Goal: Find specific page/section: Find specific page/section

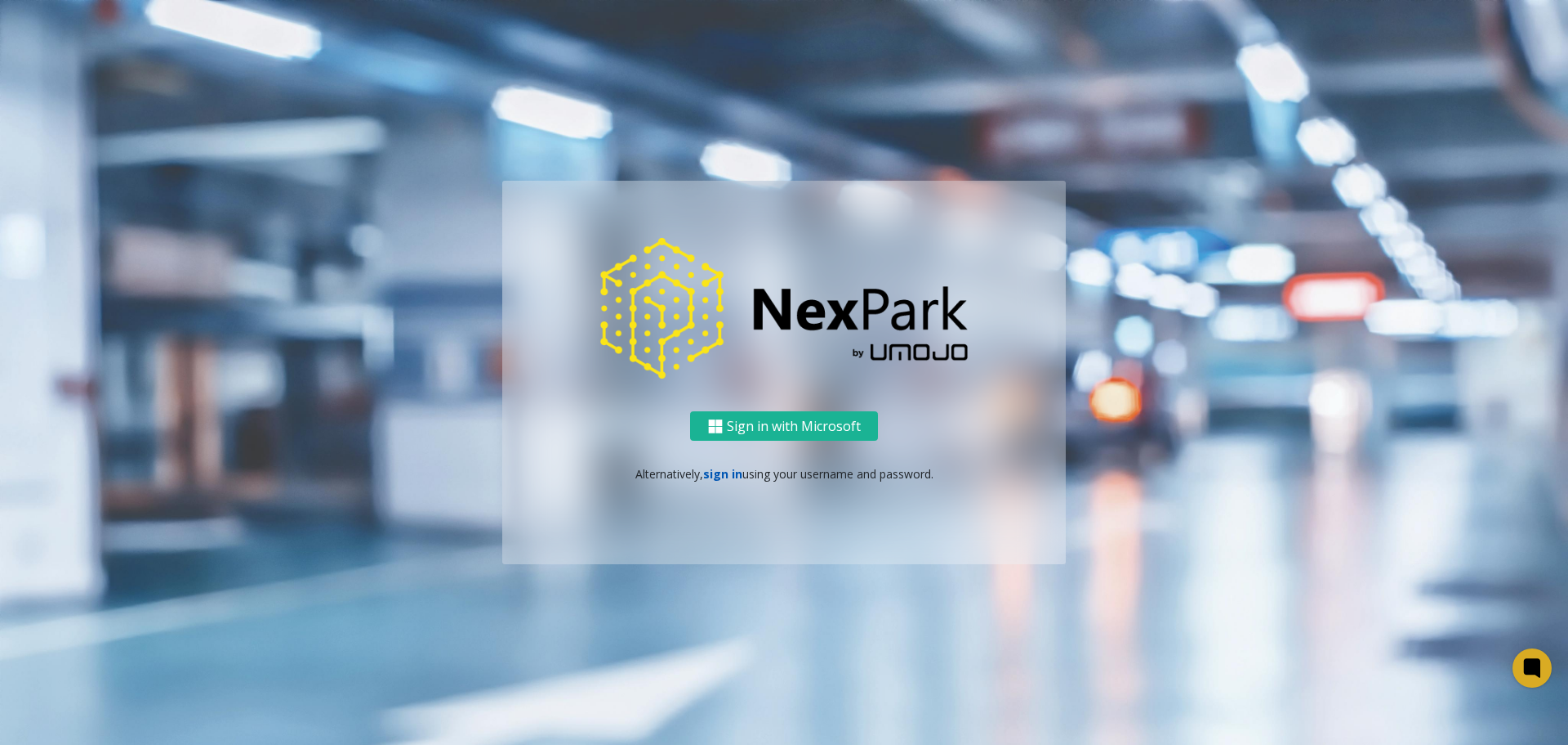
click at [721, 468] on link "sign in" at bounding box center [723, 473] width 39 height 15
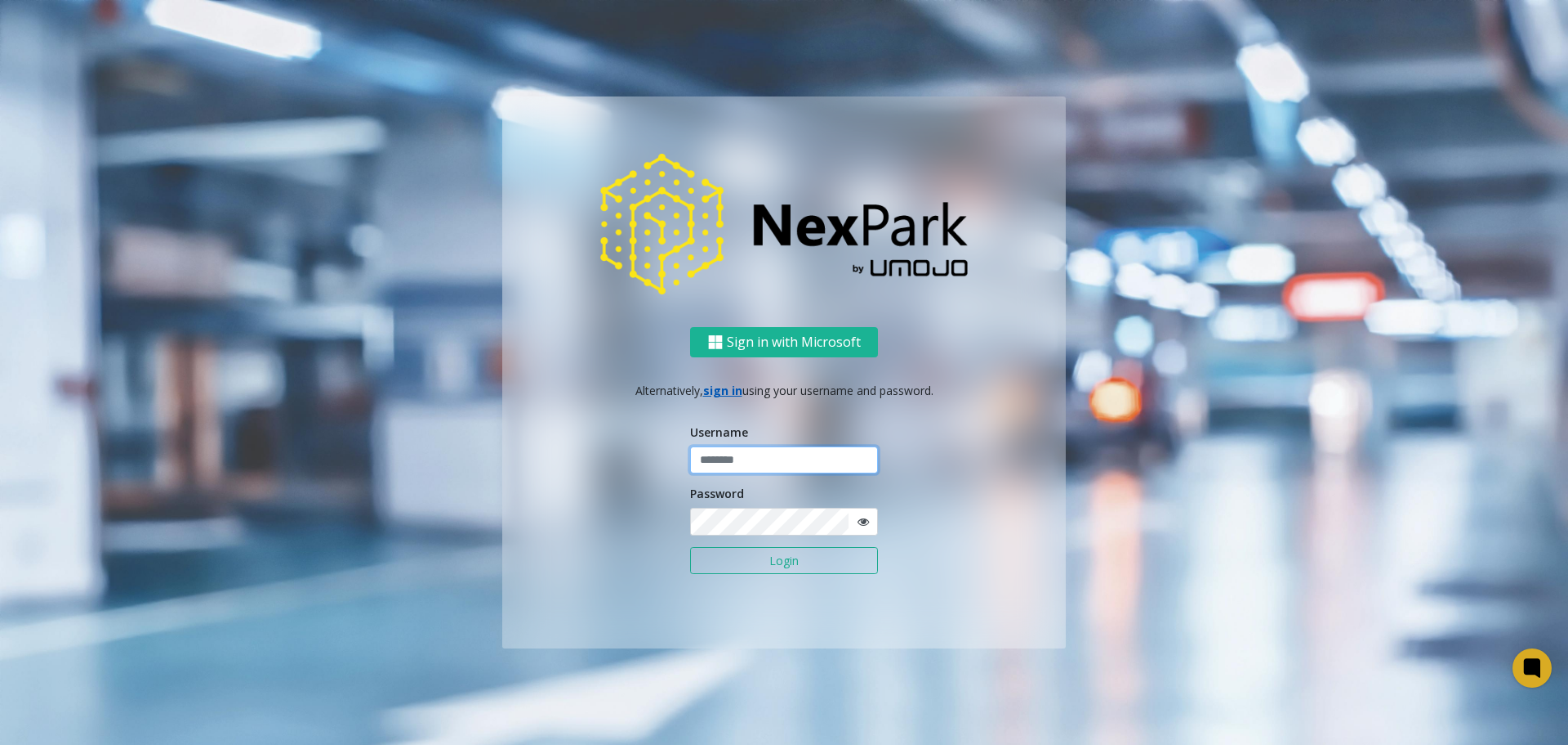
click at [721, 468] on input "text" at bounding box center [784, 460] width 188 height 28
type input "*******"
click at [690, 547] on button "Login" at bounding box center [784, 560] width 188 height 28
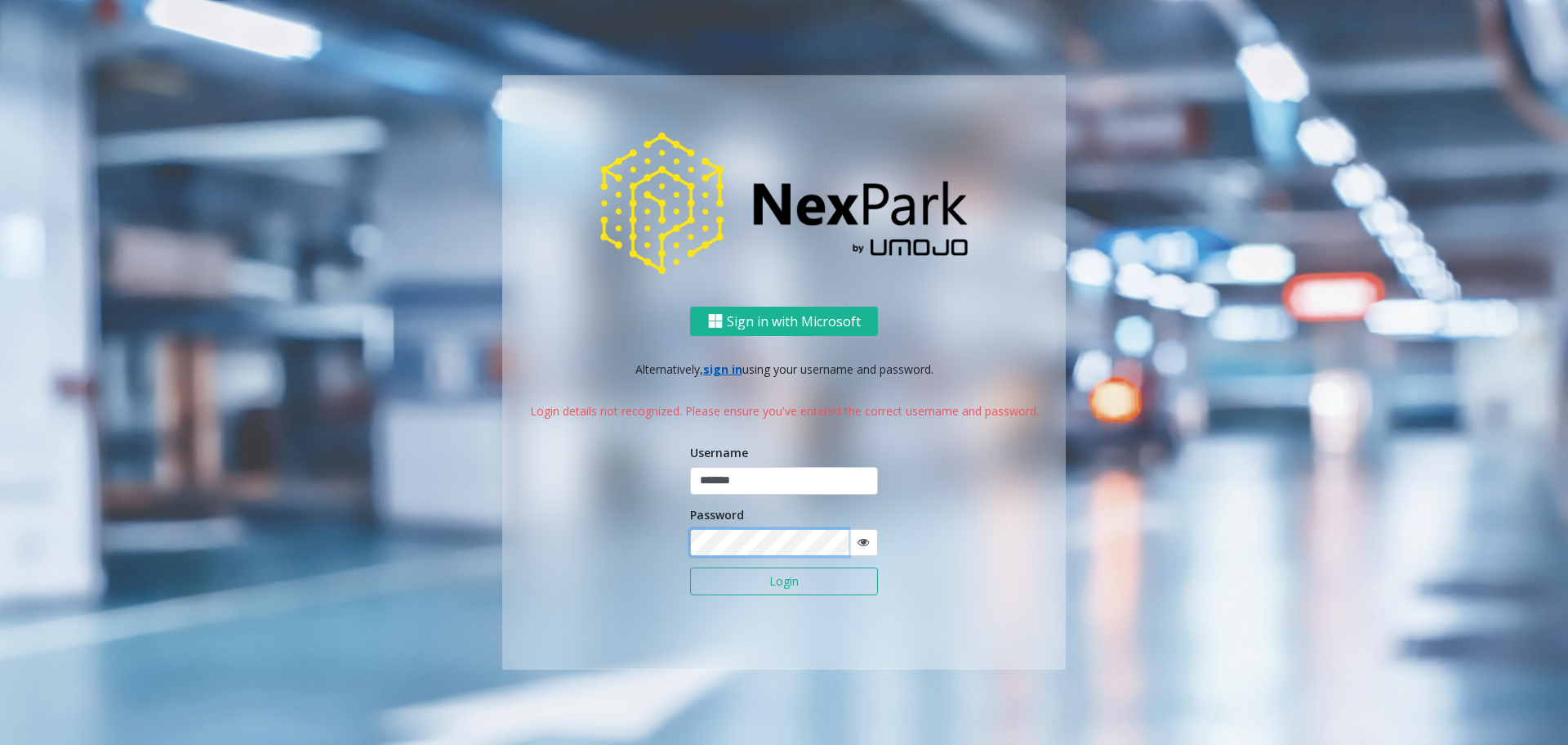
click at [690, 567] on button "Login" at bounding box center [784, 581] width 188 height 28
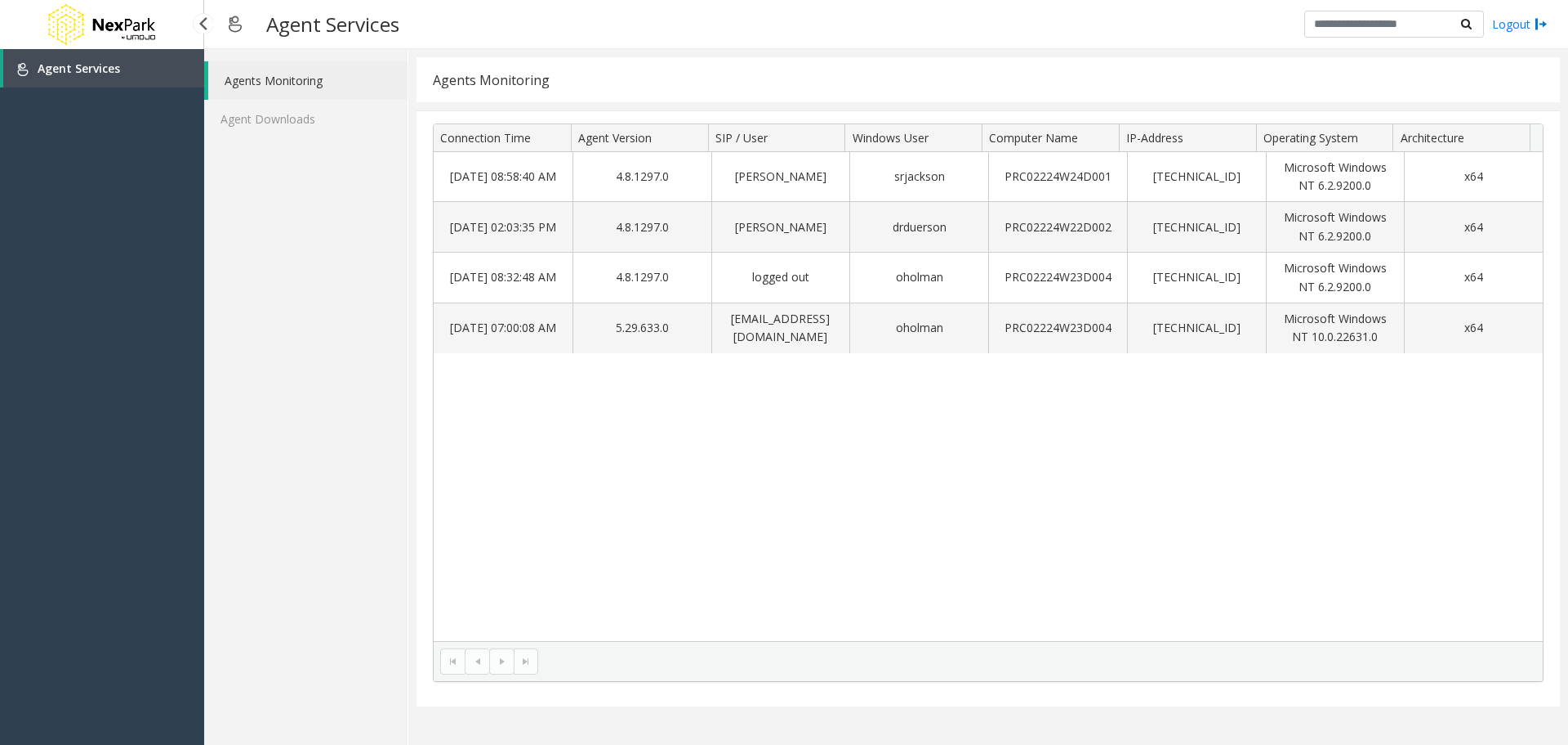
click at [110, 71] on span "Agent Services" at bounding box center [79, 67] width 82 height 15
click at [26, 63] on img at bounding box center [22, 69] width 13 height 13
click at [134, 30] on img at bounding box center [101, 24] width 115 height 49
click at [203, 29] on div at bounding box center [202, 23] width 22 height 22
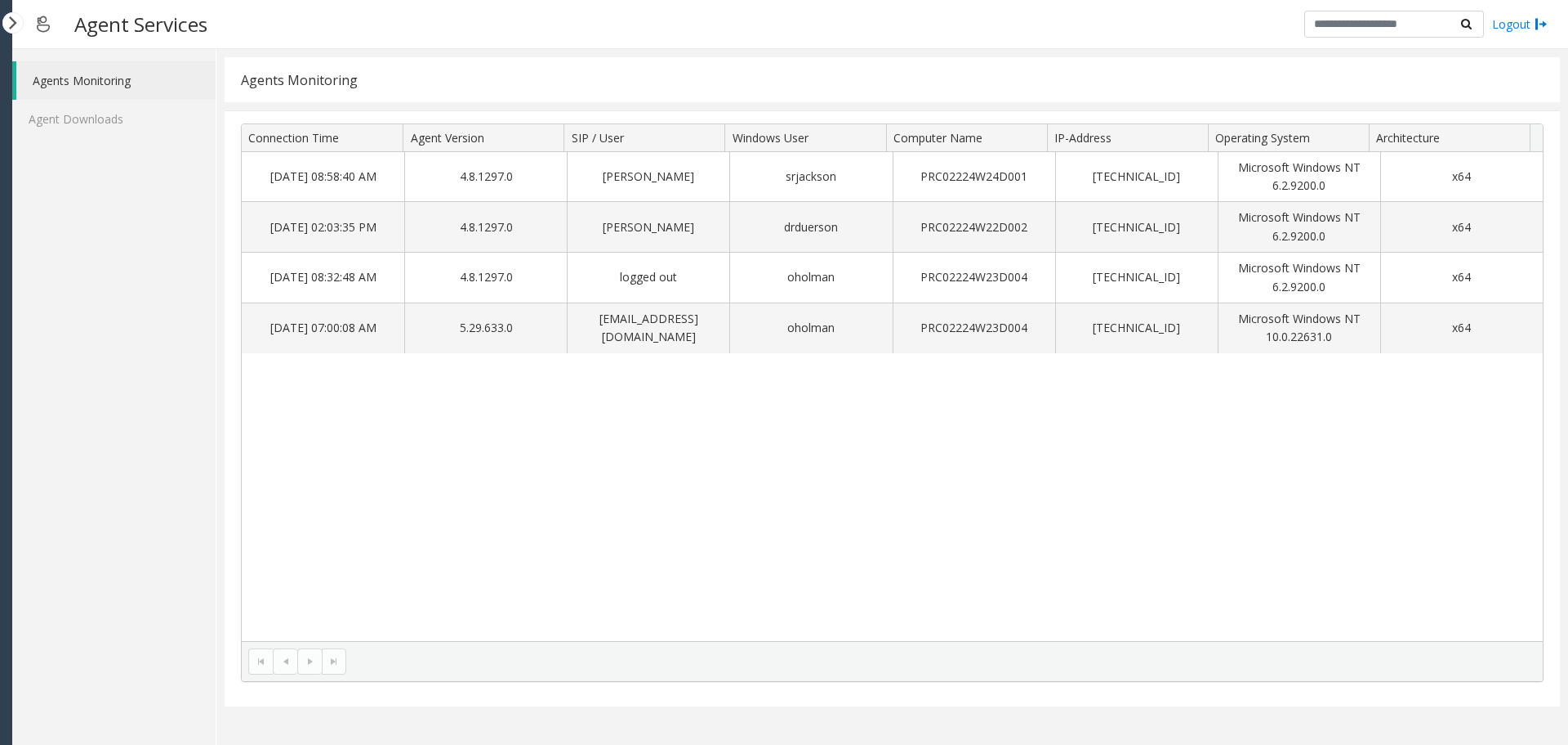
click at [1466, 22] on icon at bounding box center [1467, 23] width 11 height 12
click at [1423, 30] on input "text" at bounding box center [1394, 24] width 180 height 28
type input "***"
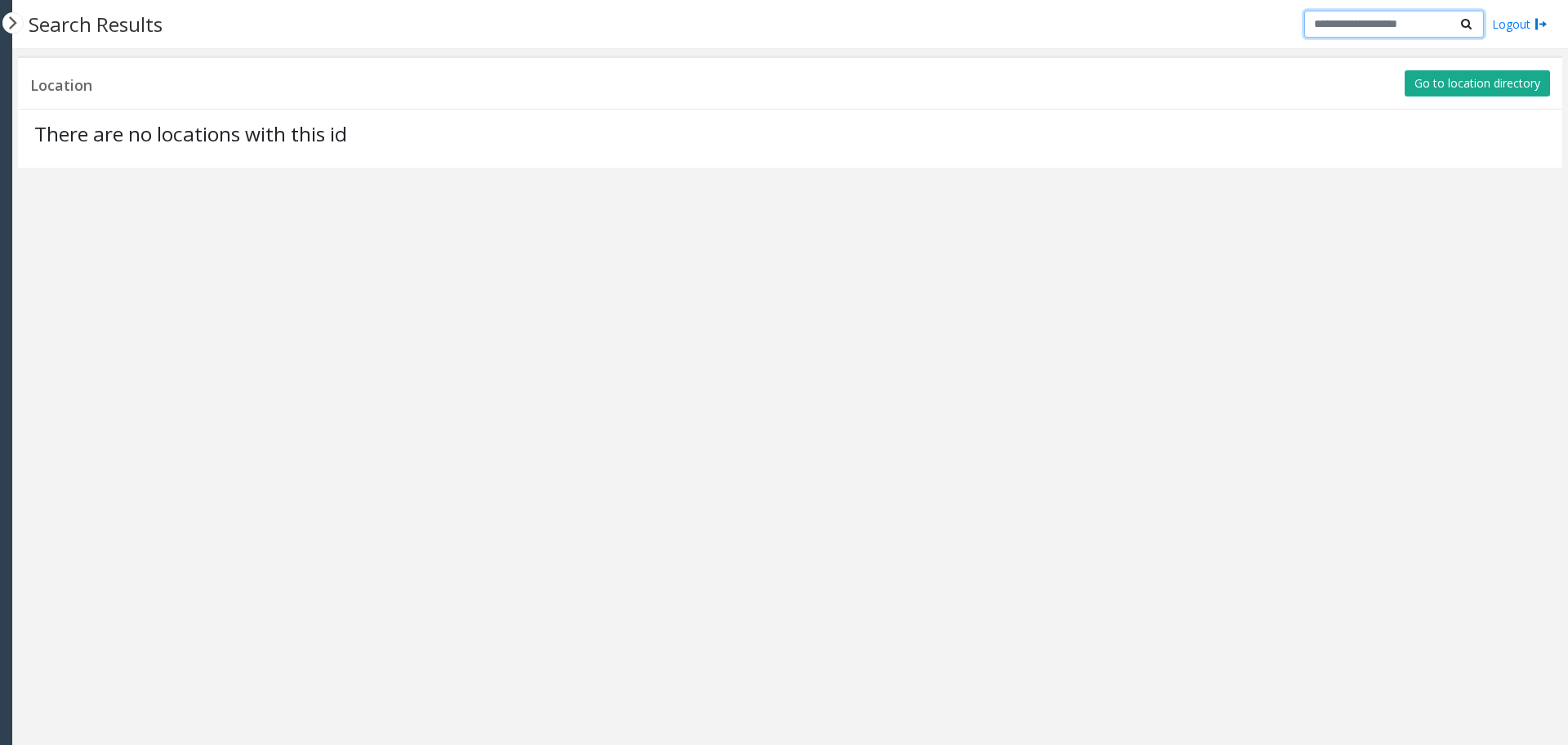
click at [1423, 30] on input "text" at bounding box center [1394, 24] width 180 height 28
type input "***"
click at [1466, 79] on button "Go to location directory" at bounding box center [1478, 82] width 145 height 26
click at [1485, 73] on button "Go to location directory" at bounding box center [1478, 82] width 145 height 26
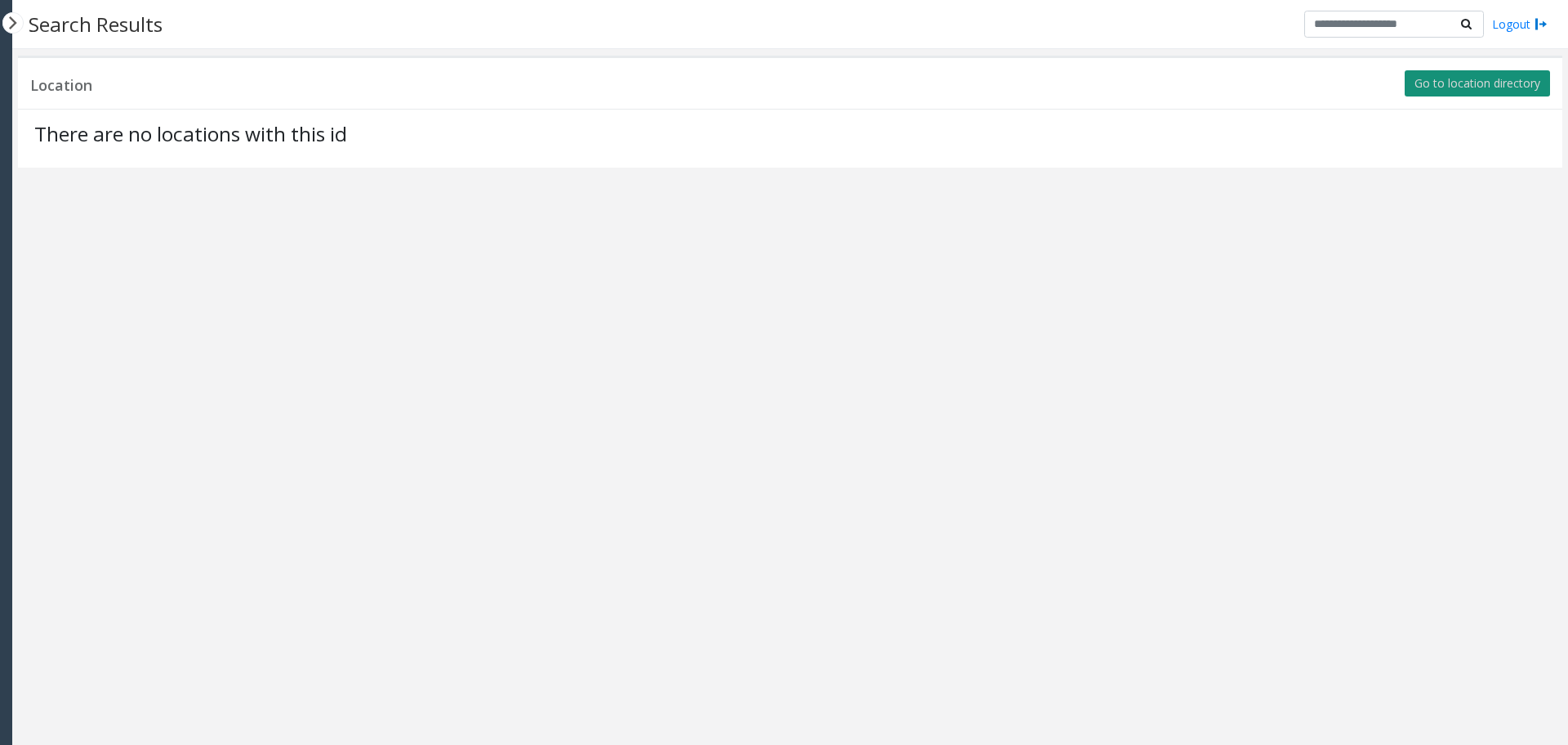
click at [1485, 73] on button "Go to location directory" at bounding box center [1478, 82] width 145 height 26
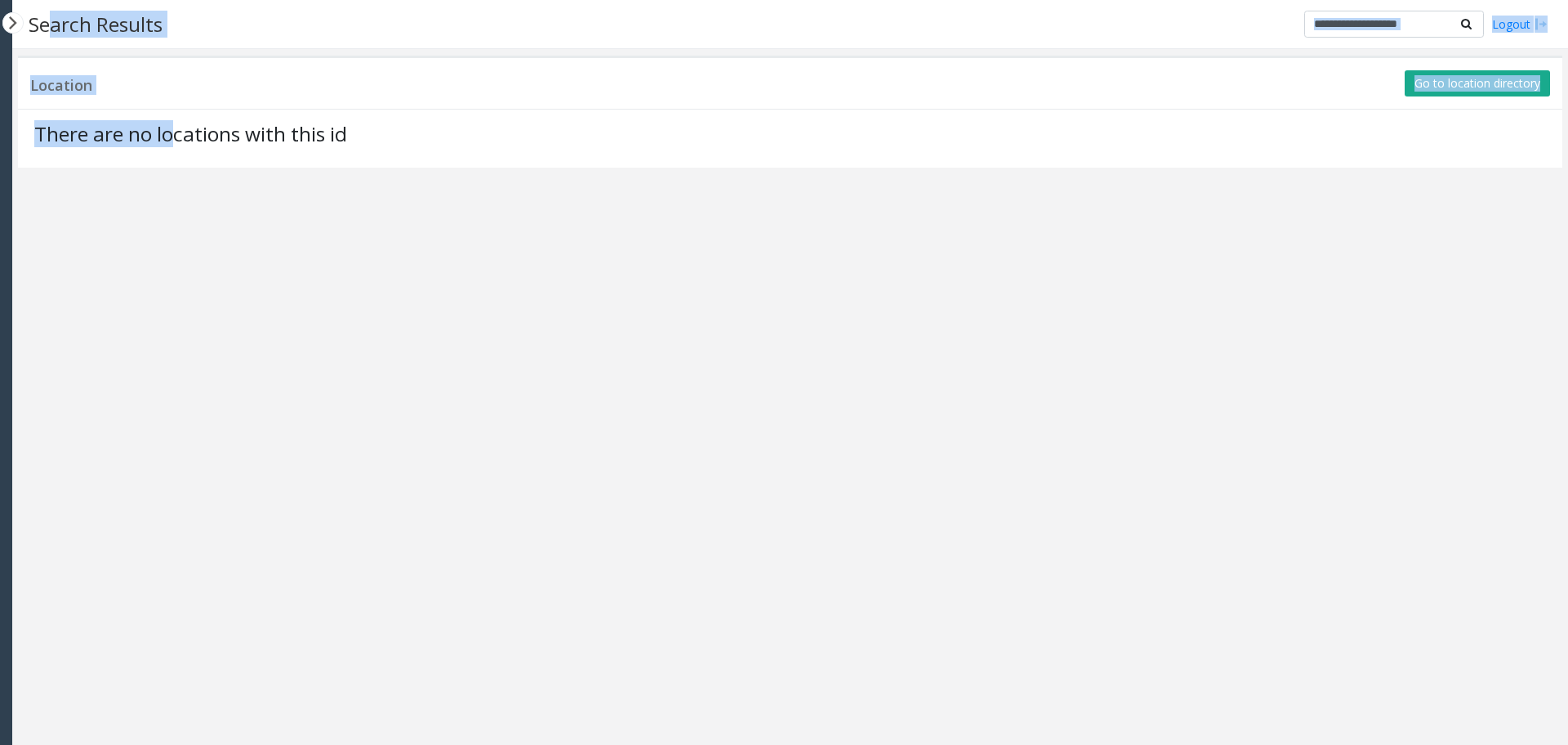
drag, startPoint x: 48, startPoint y: 22, endPoint x: 171, endPoint y: 148, distance: 176.1
click at [171, 148] on div "Search Results Logout Location Go to location directory There are no locations …" at bounding box center [790, 372] width 1556 height 745
click at [171, 148] on div "There are no locations with this id" at bounding box center [790, 138] width 1545 height 59
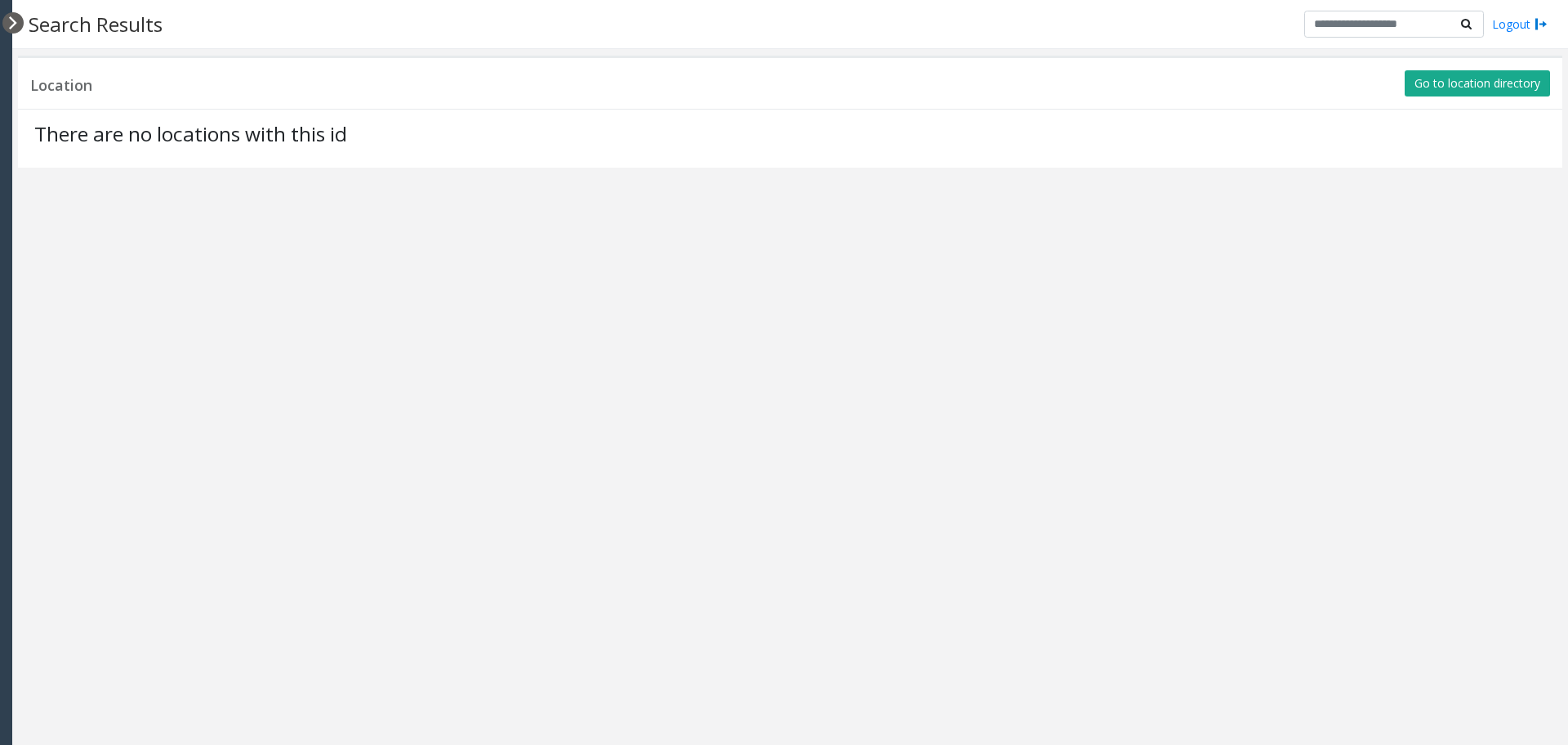
click at [20, 23] on div at bounding box center [13, 23] width 22 height 22
